Goal: Find specific page/section: Find specific page/section

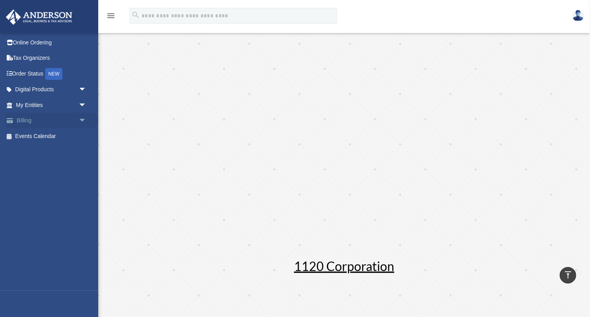
scroll to position [433, 0]
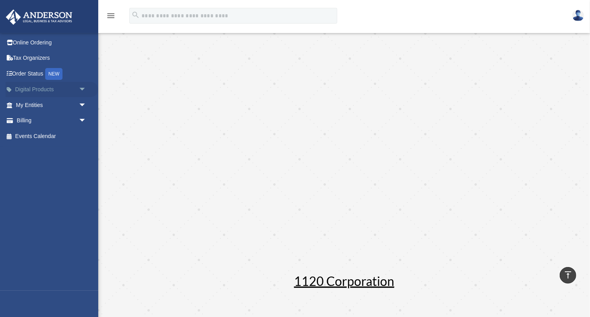
click at [81, 88] on span "arrow_drop_down" at bounding box center [87, 90] width 16 height 16
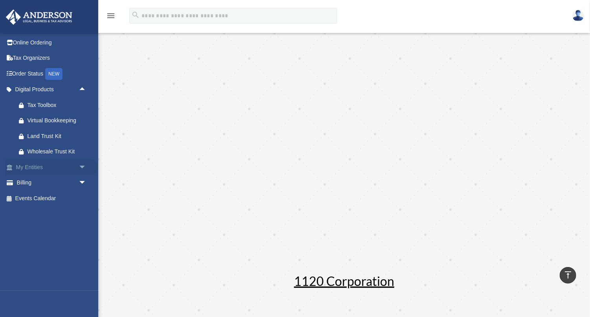
click at [82, 163] on span "arrow_drop_down" at bounding box center [87, 167] width 16 height 16
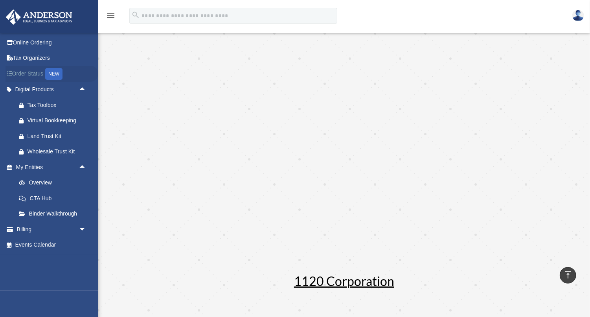
click at [35, 75] on link "Order Status NEW" at bounding box center [52, 74] width 93 height 16
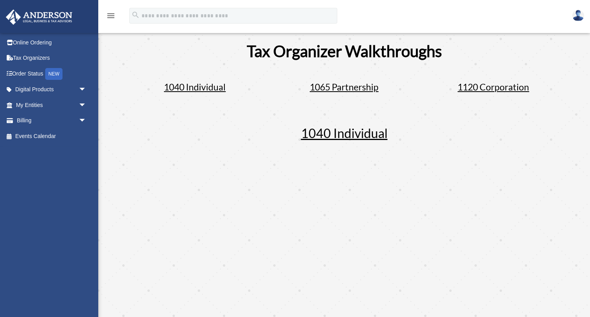
scroll to position [433, 0]
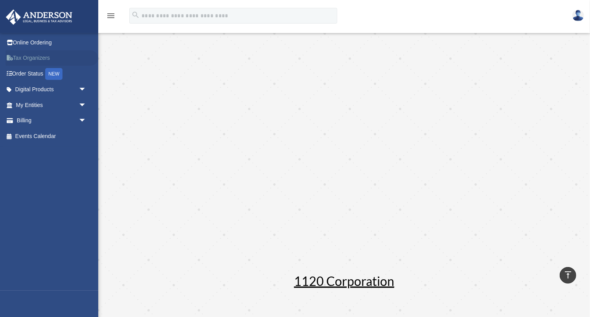
click at [33, 55] on link "Tax Organizers" at bounding box center [52, 58] width 93 height 16
